Goal: Find specific page/section: Find specific page/section

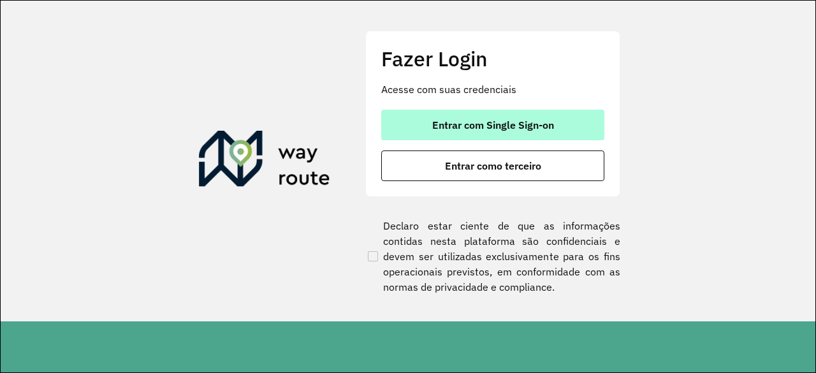
click at [458, 129] on span "Entrar com Single Sign-on" at bounding box center [493, 125] width 122 height 10
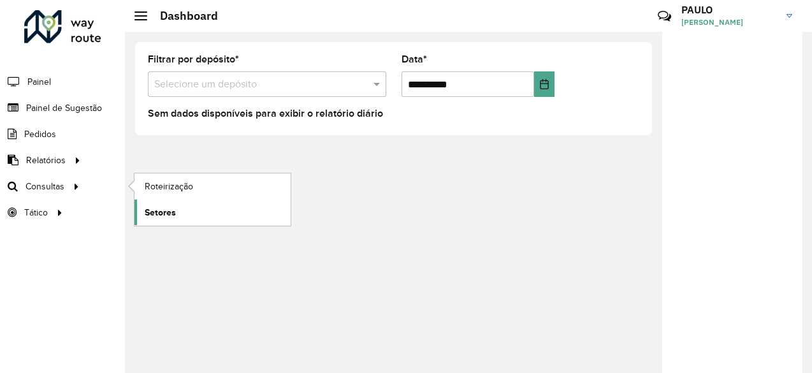
click at [165, 216] on span "Setores" at bounding box center [160, 212] width 31 height 13
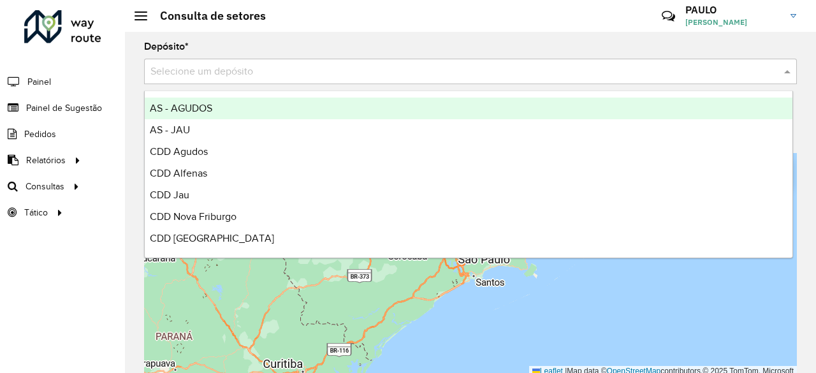
click at [250, 78] on input "text" at bounding box center [457, 71] width 615 height 15
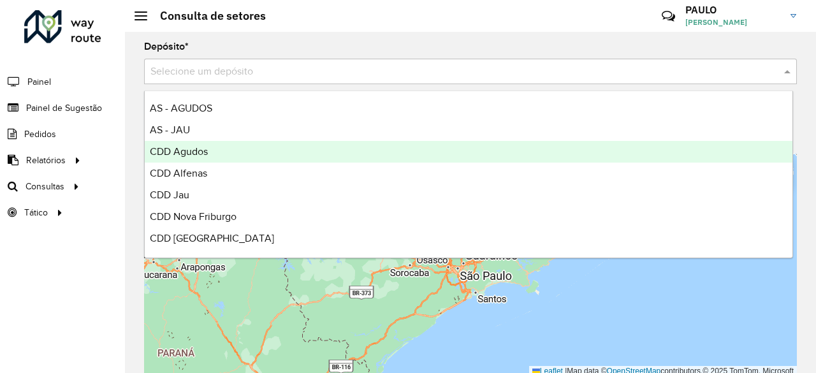
click at [205, 151] on span "CDD Agudos" at bounding box center [179, 151] width 58 height 11
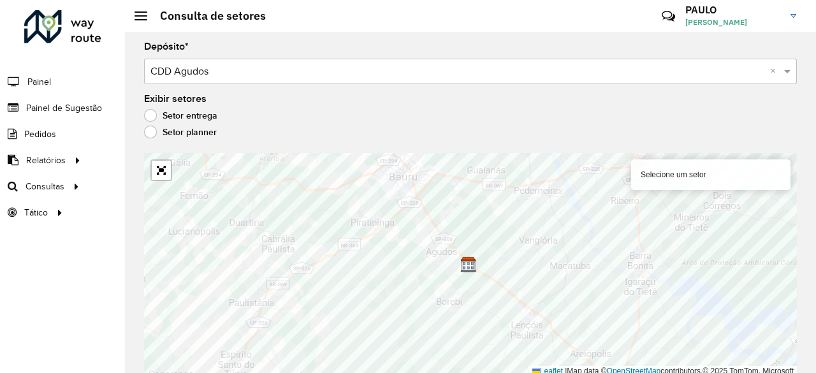
scroll to position [3, 0]
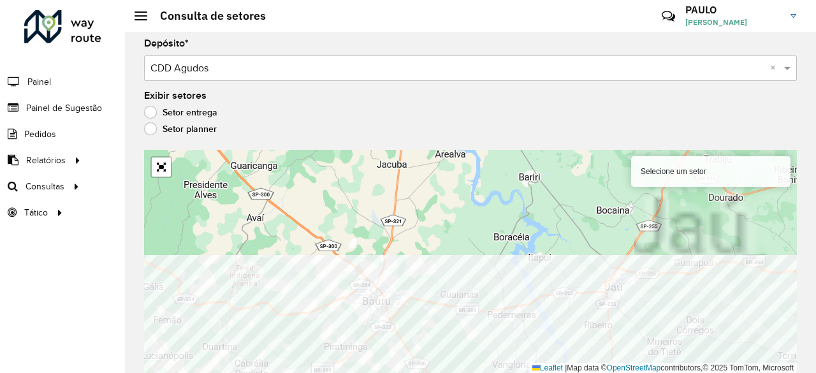
click at [383, 372] on html "Aguarde... Pop-up bloqueado! Seu navegador bloqueou automáticamente a abertura …" at bounding box center [408, 186] width 816 height 373
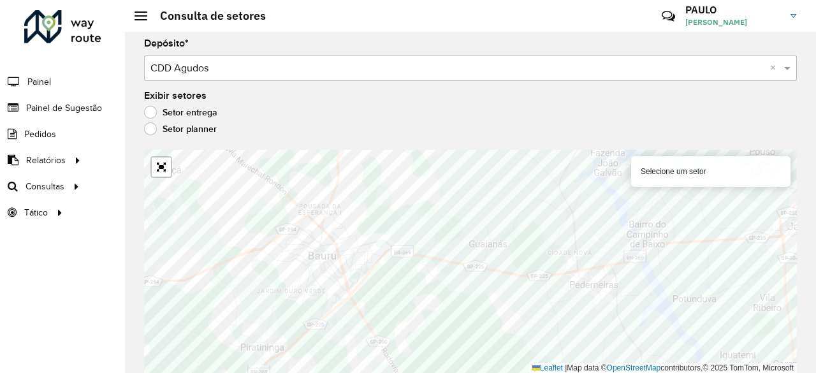
click at [156, 128] on label "Setor planner" at bounding box center [180, 128] width 73 height 13
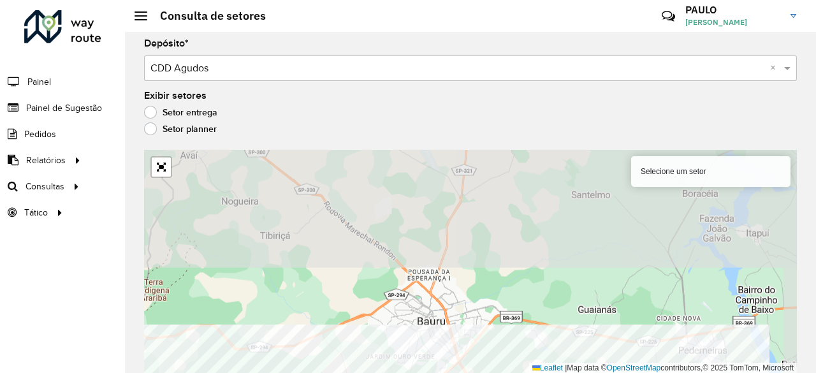
click at [278, 372] on html "Aguarde... Pop-up bloqueado! Seu navegador bloqueou automáticamente a abertura …" at bounding box center [408, 186] width 816 height 373
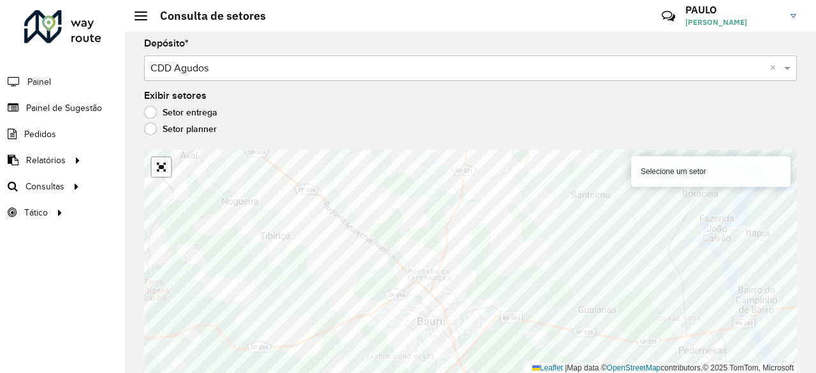
click at [147, 109] on label "Setor entrega" at bounding box center [180, 112] width 73 height 13
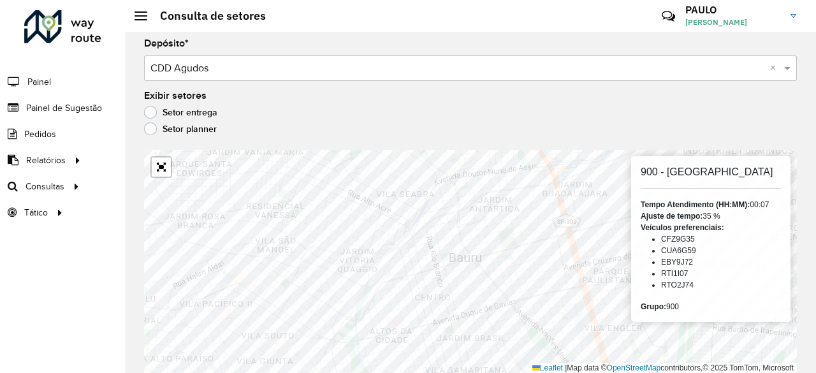
click at [277, 70] on input "text" at bounding box center [457, 68] width 615 height 15
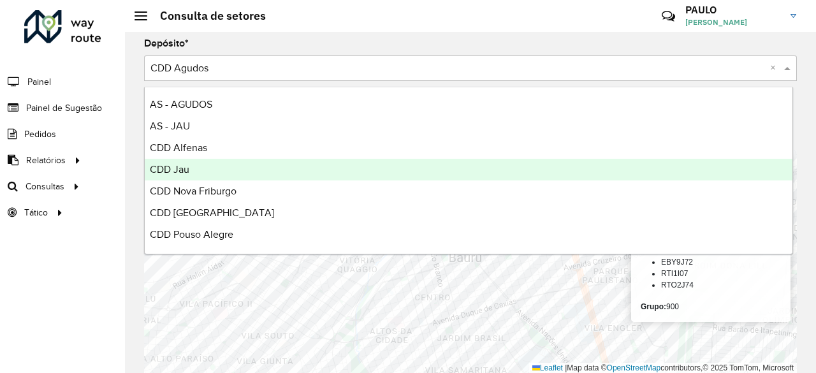
click at [209, 166] on div "CDD Jau" at bounding box center [469, 170] width 648 height 22
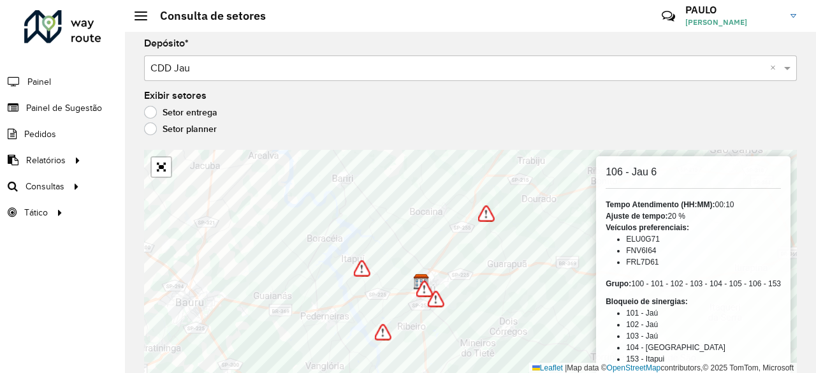
click at [62, 295] on div "Roteirizador AmbevTech Painel Painel de Sugestão Pedidos Relatórios Clientes Cl…" at bounding box center [62, 186] width 125 height 373
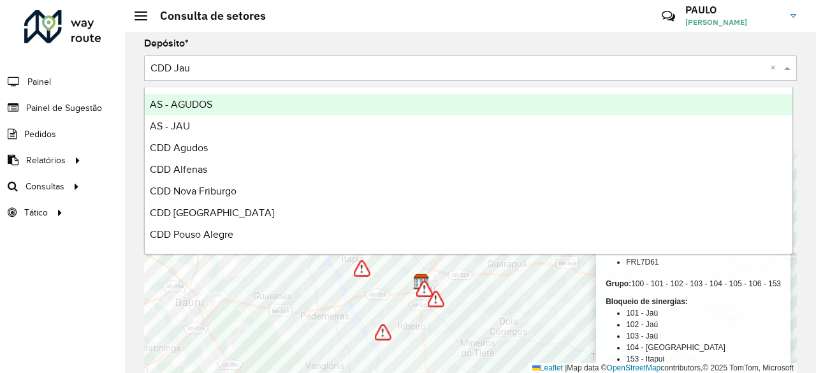
click at [227, 69] on input "text" at bounding box center [457, 68] width 615 height 15
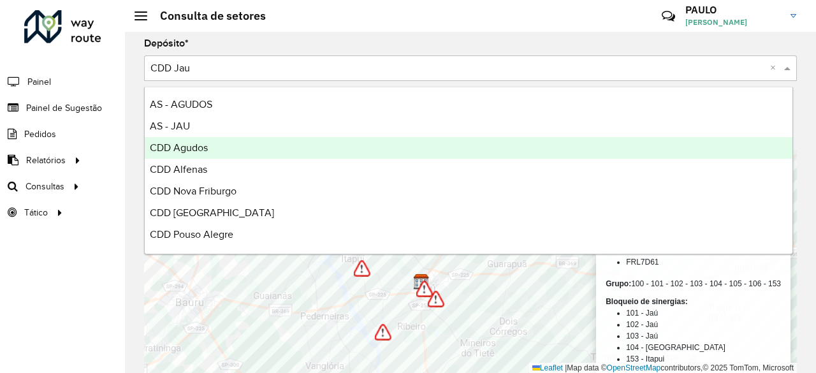
click at [198, 145] on span "CDD Agudos" at bounding box center [179, 147] width 58 height 11
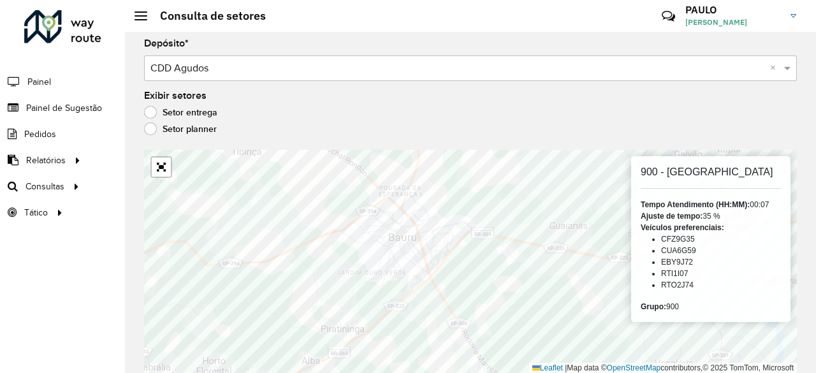
click at [196, 71] on input "text" at bounding box center [457, 68] width 615 height 15
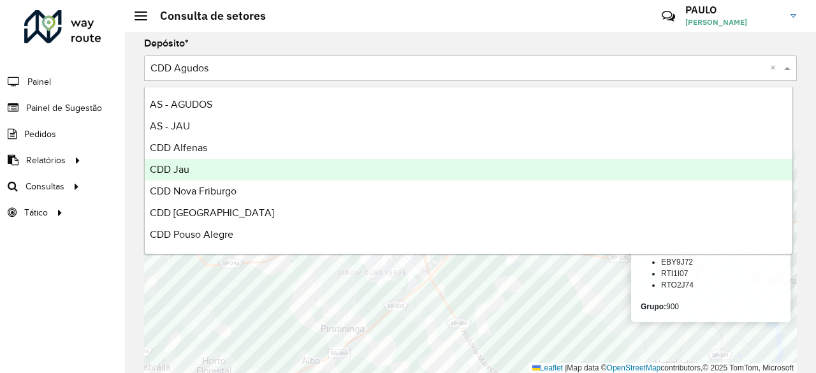
click at [176, 169] on span "CDD Jau" at bounding box center [170, 169] width 40 height 11
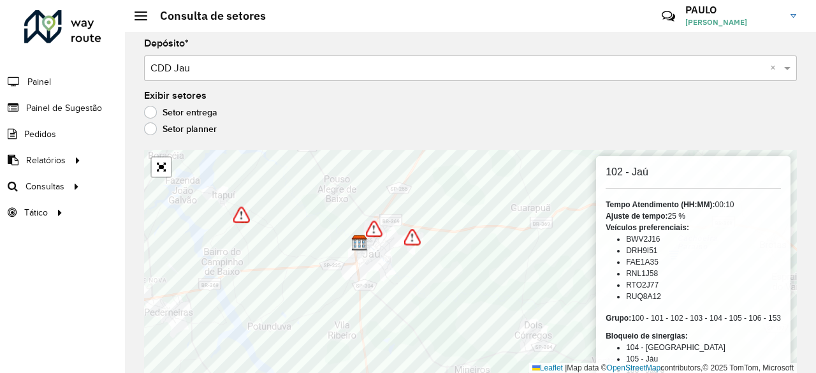
click at [189, 62] on input "text" at bounding box center [457, 68] width 615 height 15
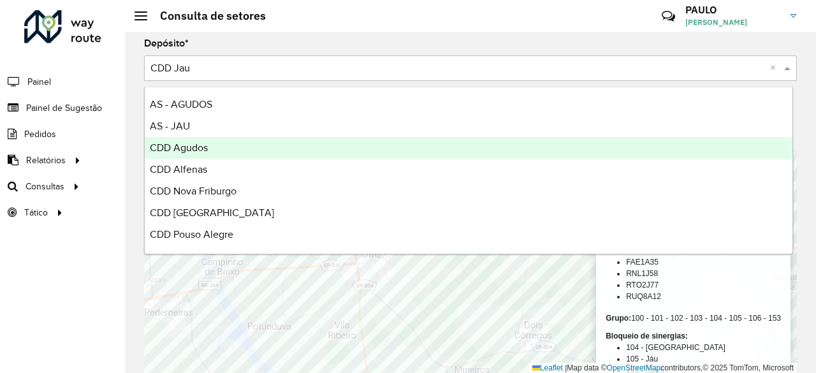
click at [183, 145] on span "CDD Agudos" at bounding box center [179, 147] width 58 height 11
